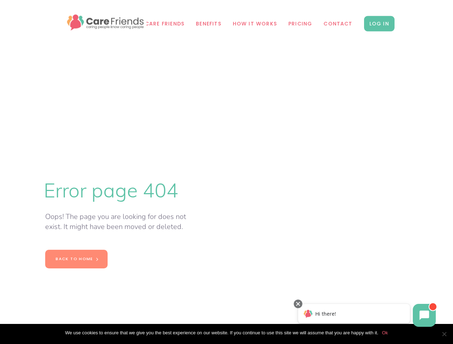
click at [444, 334] on span "Cookie Notice" at bounding box center [444, 334] width 7 height 7
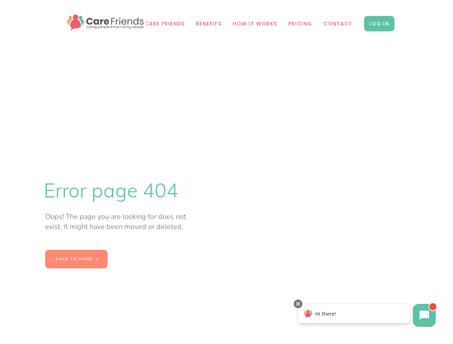
click at [424, 316] on icon at bounding box center [425, 316] width 10 height 10
click at [354, 314] on div "Hi there!" at bounding box center [354, 313] width 112 height 19
click at [298, 304] on div at bounding box center [298, 304] width 9 height 9
